Goal: Task Accomplishment & Management: Use online tool/utility

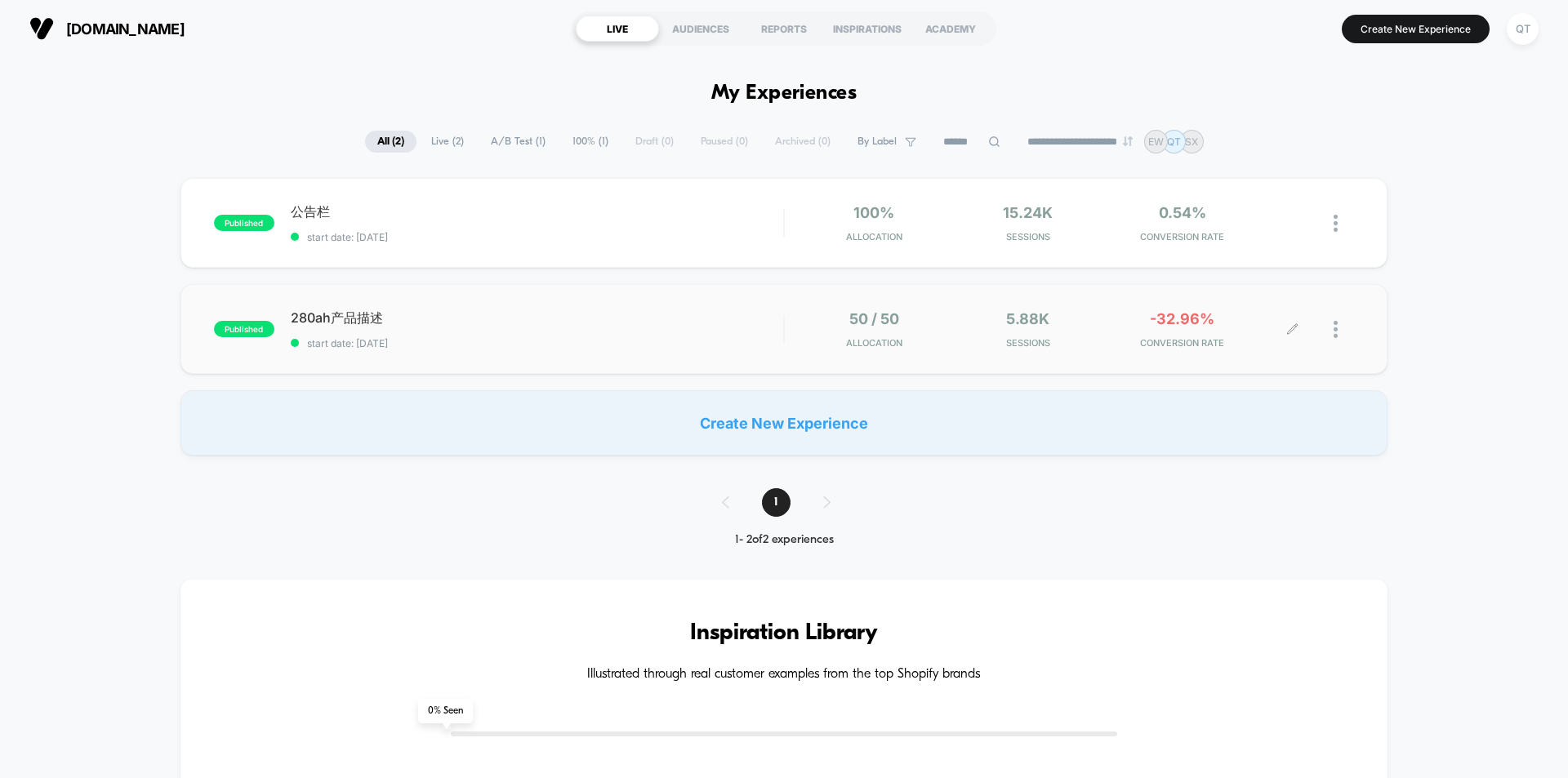
click at [1342, 326] on div at bounding box center [1343, 329] width 20 height 39
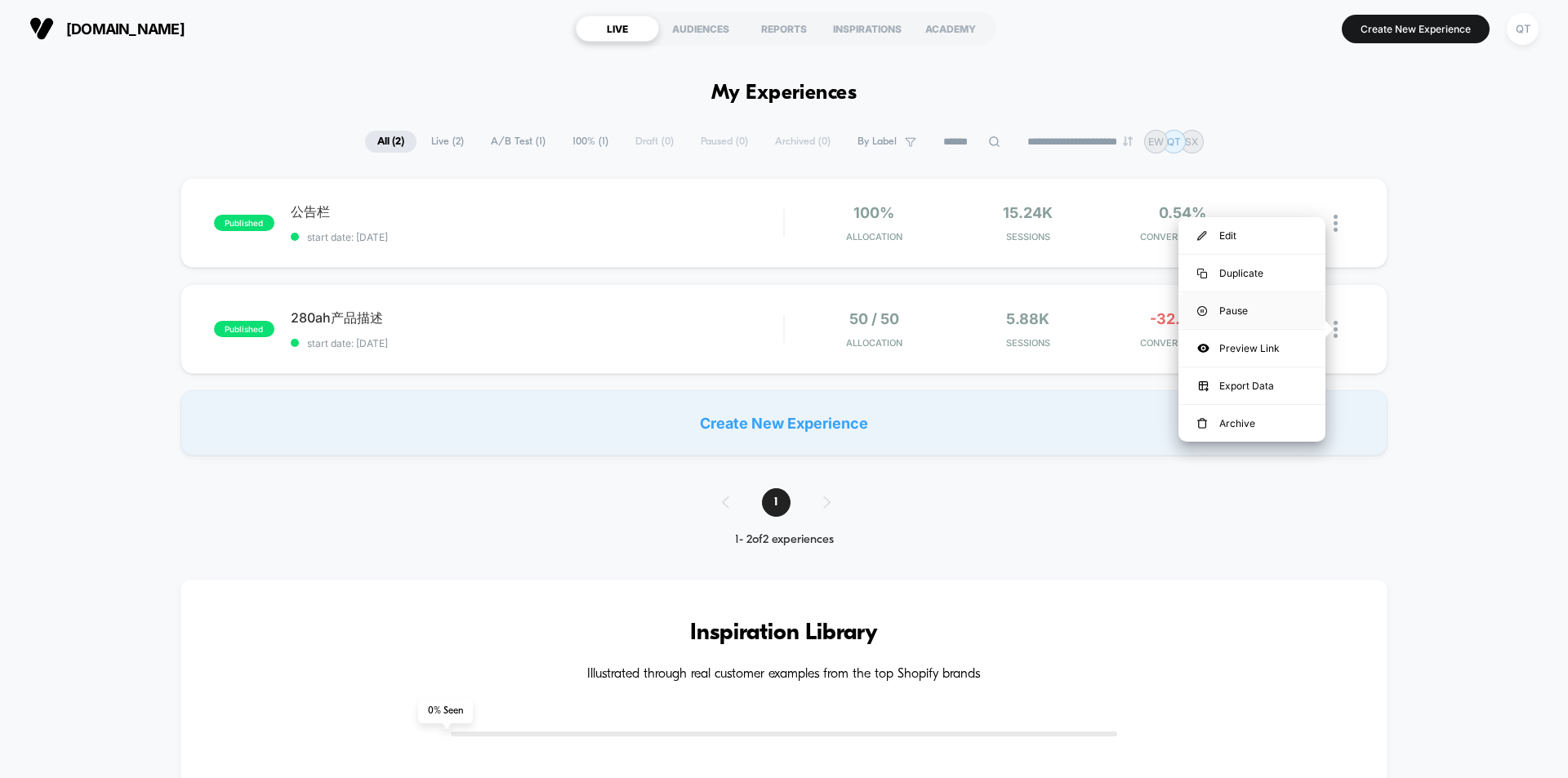
click at [1269, 315] on div "Pause" at bounding box center [1252, 311] width 147 height 37
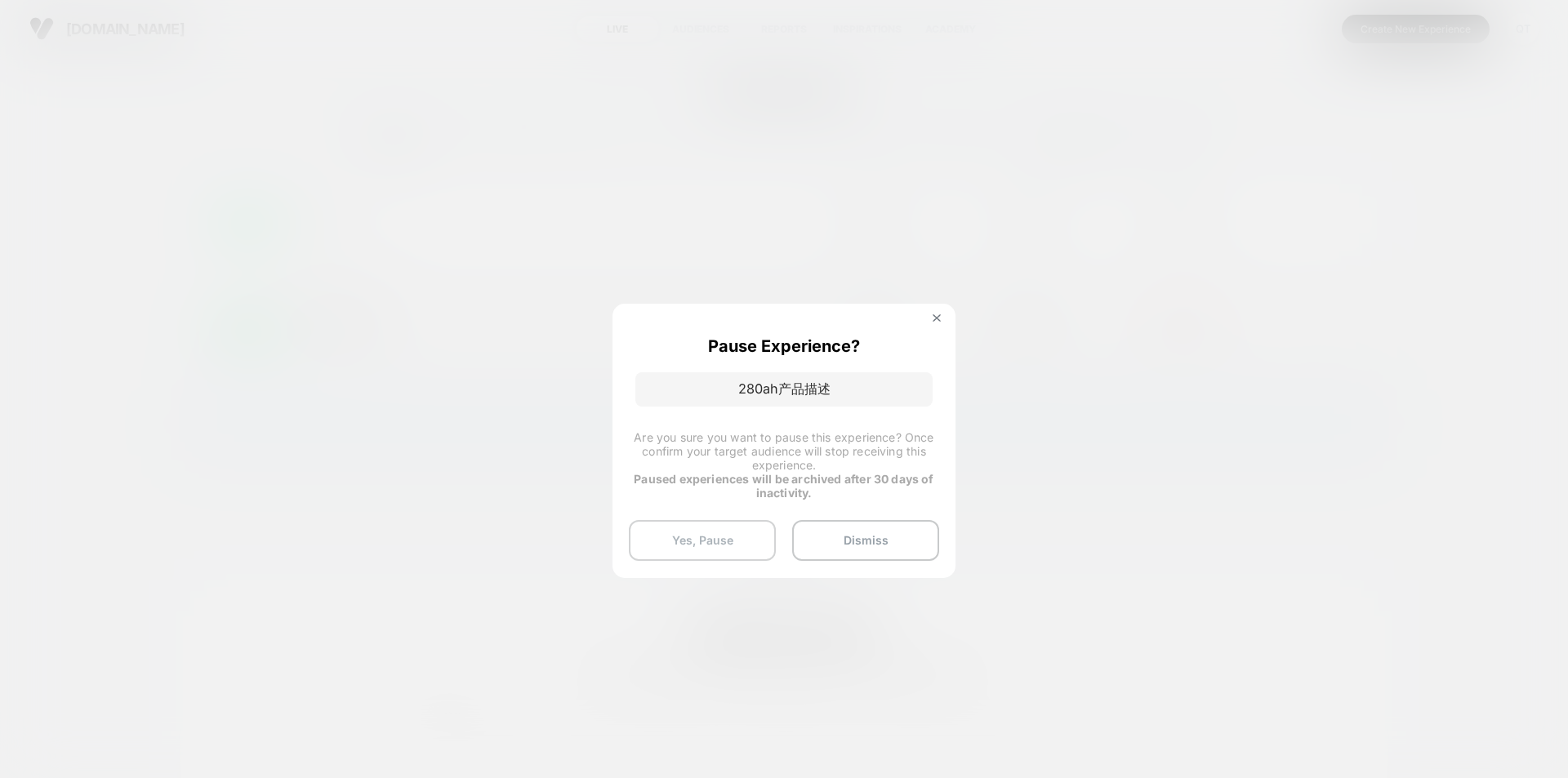
click at [725, 545] on button "Yes, Pause" at bounding box center [703, 541] width 147 height 41
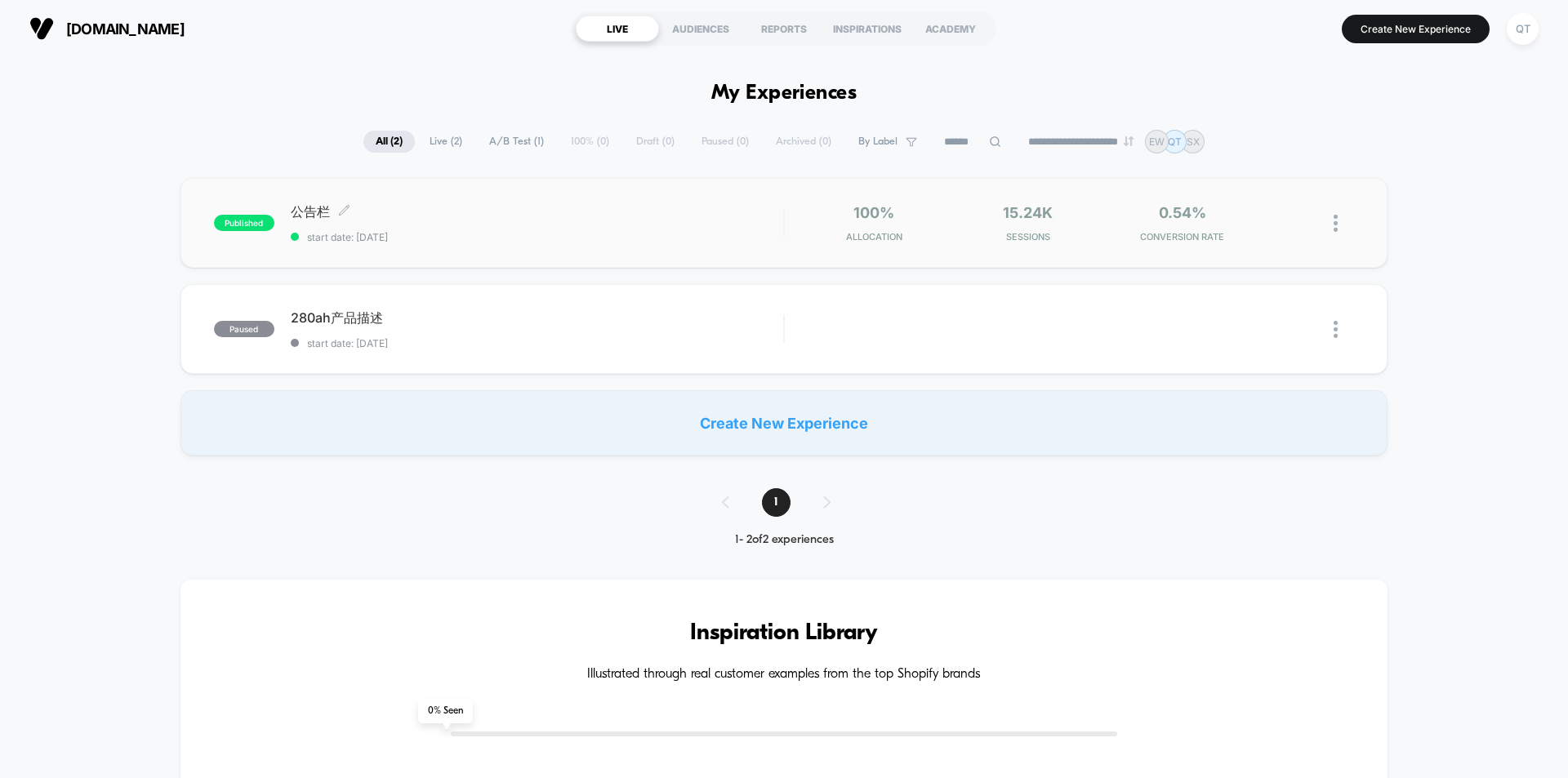
click at [305, 213] on span "公告栏 Click to edit experience details" at bounding box center [537, 212] width 492 height 18
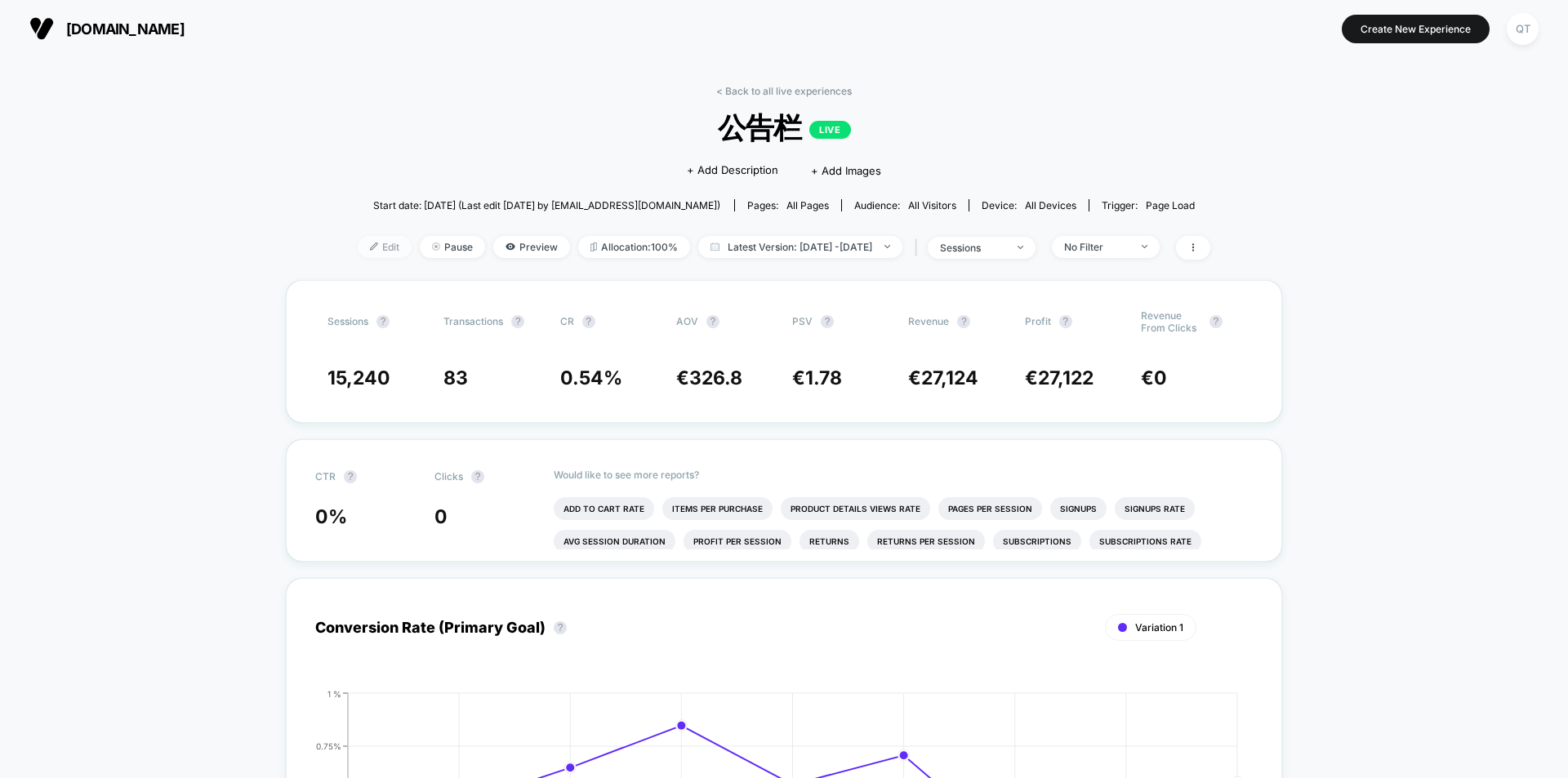
click at [378, 247] on div at bounding box center [380, 247] width 4 height 1
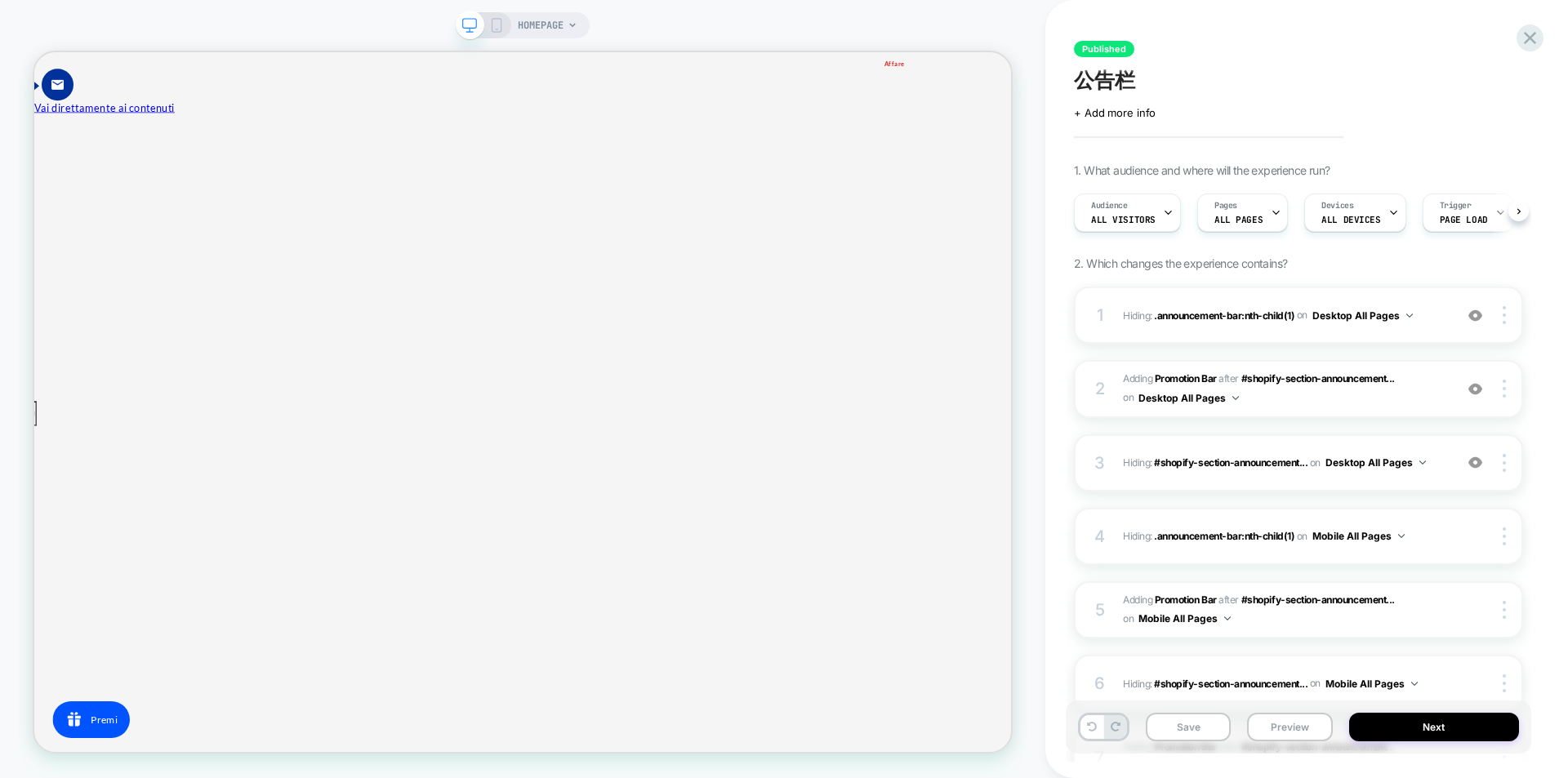
scroll to position [0, 1]
